Goal: Task Accomplishment & Management: Complete application form

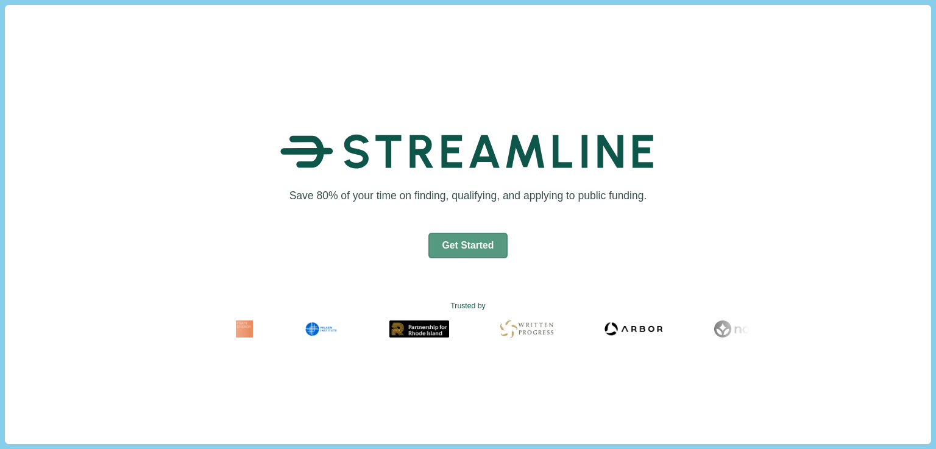
click at [461, 244] on button "Get Started" at bounding box center [468, 246] width 80 height 26
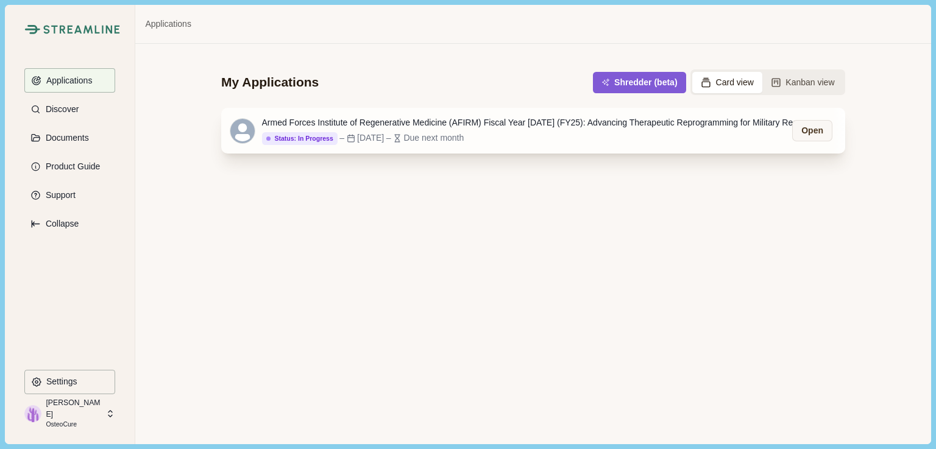
click at [542, 135] on div "Status: In Progress Status: Not Started Status: Go/No Go Status: In Progress St…" at bounding box center [536, 138] width 548 height 13
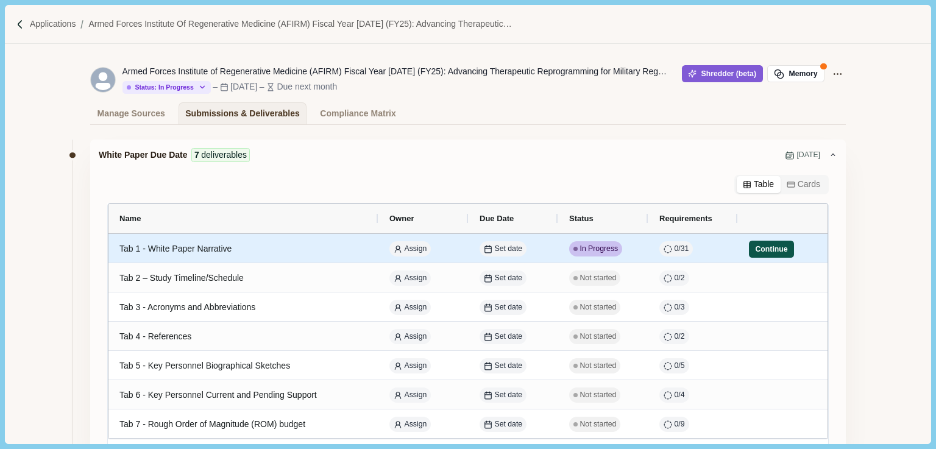
click at [774, 248] on button "Continue" at bounding box center [771, 249] width 45 height 17
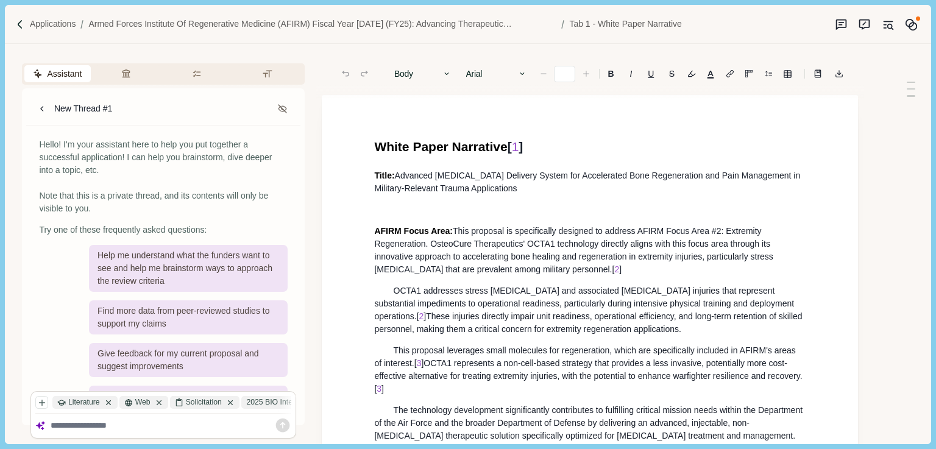
type input "**"
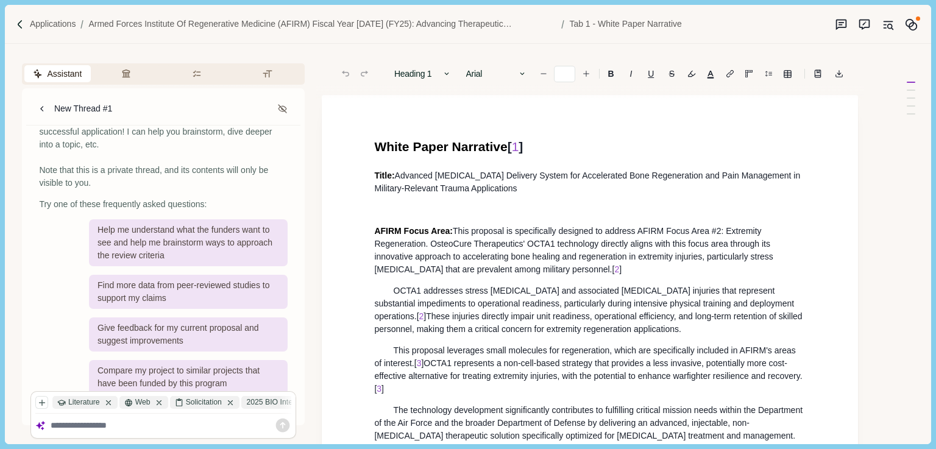
scroll to position [37, 0]
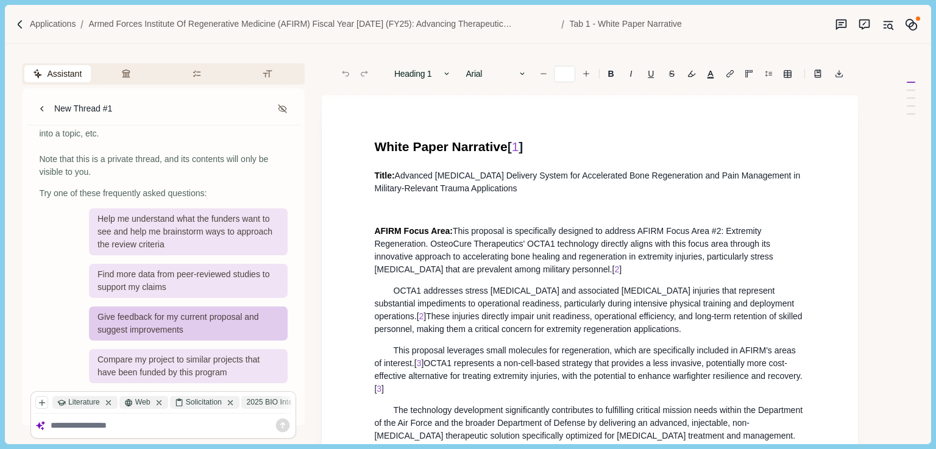
click at [205, 320] on div "Give feedback for my current proposal and suggest improvements" at bounding box center [188, 324] width 199 height 34
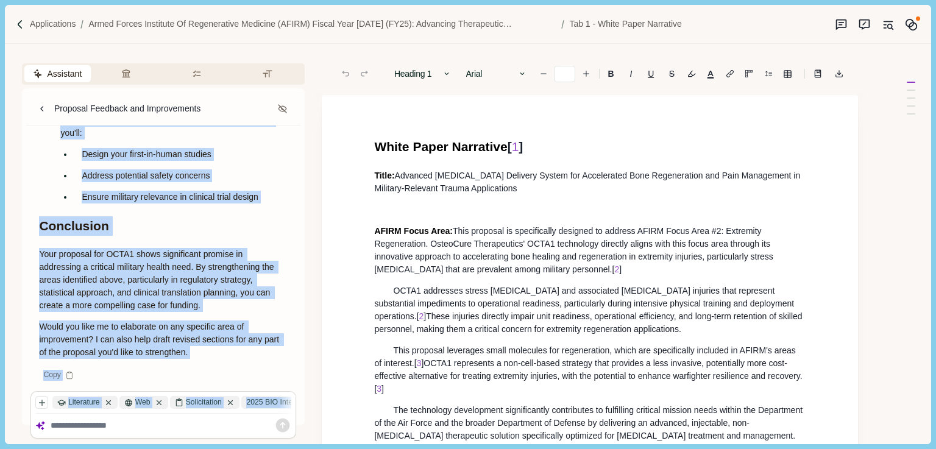
scroll to position [2045, 0]
drag, startPoint x: 39, startPoint y: 144, endPoint x: 216, endPoint y: 359, distance: 277.9
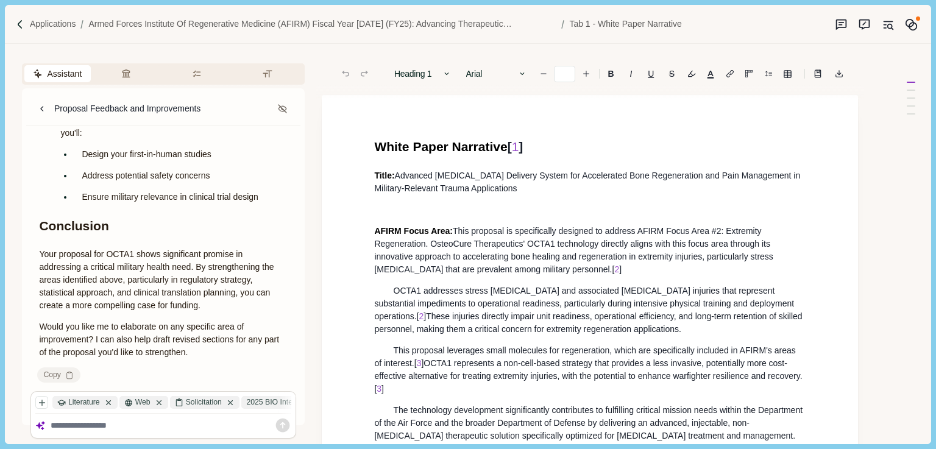
click at [68, 376] on icon at bounding box center [69, 375] width 9 height 9
